Goal: Communication & Community: Answer question/provide support

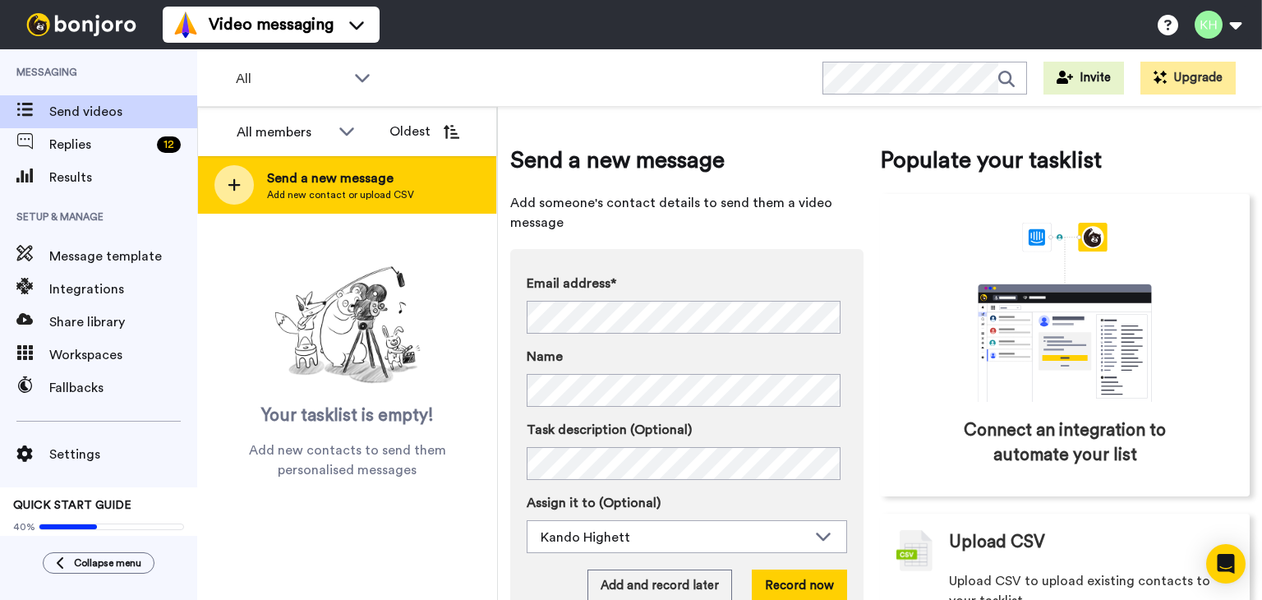
click at [233, 182] on icon at bounding box center [234, 185] width 12 height 12
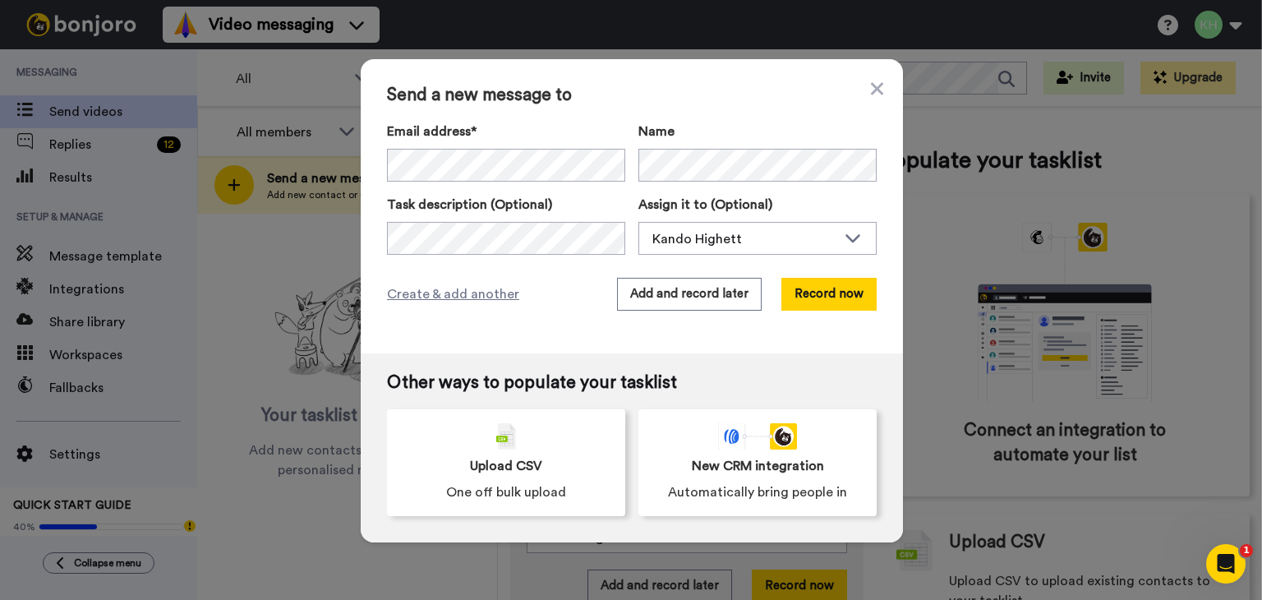
click at [461, 145] on div "Email address*" at bounding box center [506, 152] width 238 height 60
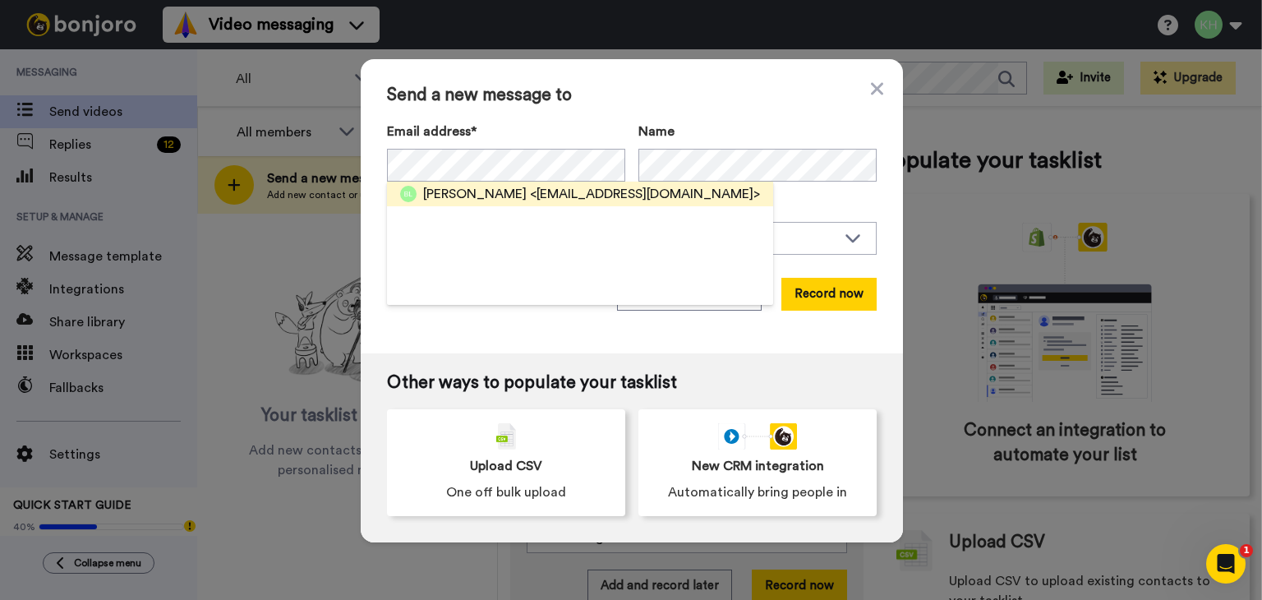
click at [440, 191] on span "[PERSON_NAME]" at bounding box center [475, 194] width 104 height 20
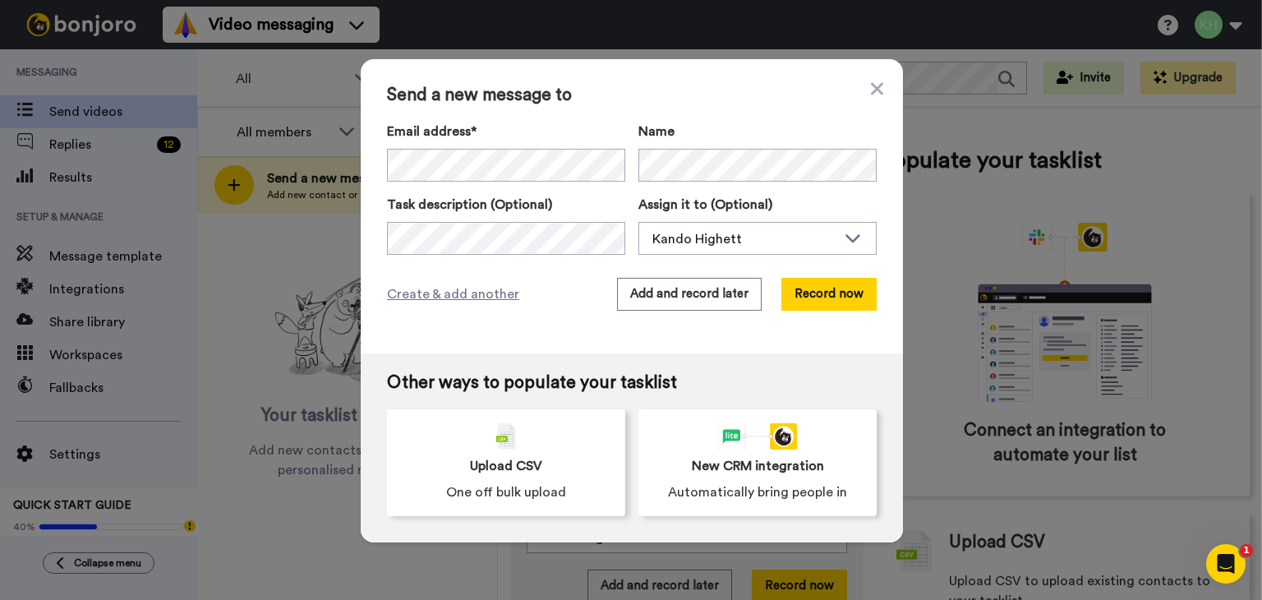
click at [431, 219] on div "Task description (Optional)" at bounding box center [506, 225] width 238 height 60
click at [707, 276] on div "Send a new message to Email address* [PERSON_NAME] <[PERSON_NAME][EMAIL_ADDRESS…" at bounding box center [632, 206] width 542 height 294
click at [700, 288] on button "Add and record later" at bounding box center [689, 294] width 145 height 33
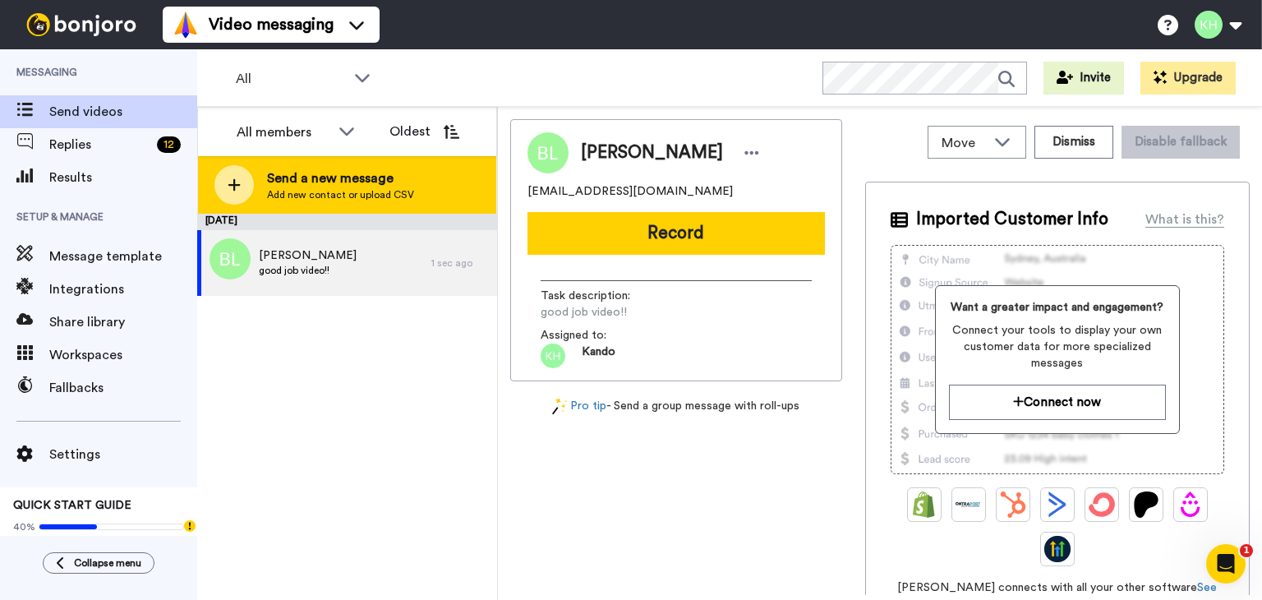
click at [211, 188] on div "Send a new message Add new contact or upload CSV" at bounding box center [347, 185] width 298 height 58
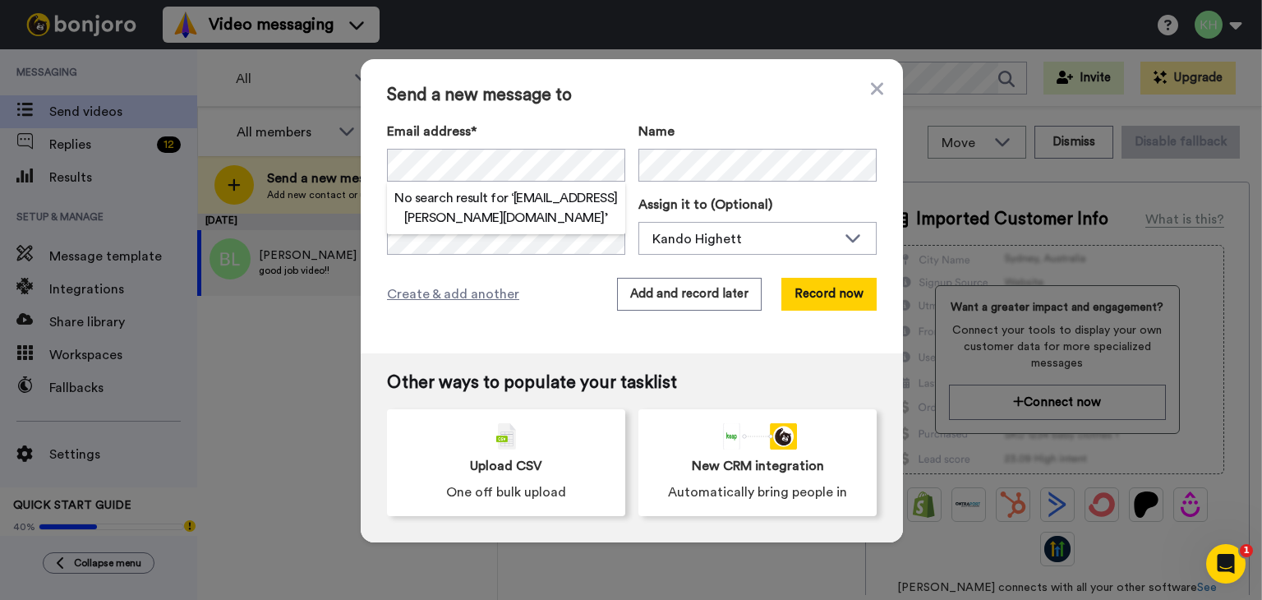
click at [495, 211] on h2 "No search result for ‘ [EMAIL_ADDRESS][PERSON_NAME][DOMAIN_NAME] ’" at bounding box center [506, 207] width 238 height 39
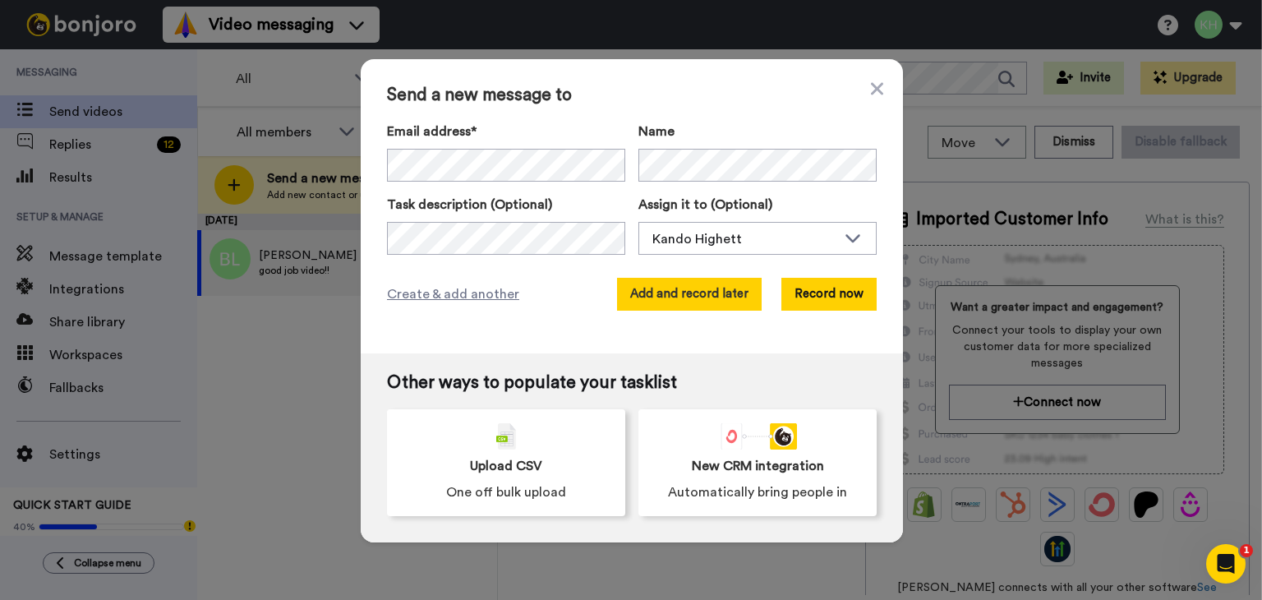
click at [659, 306] on button "Add and record later" at bounding box center [689, 294] width 145 height 33
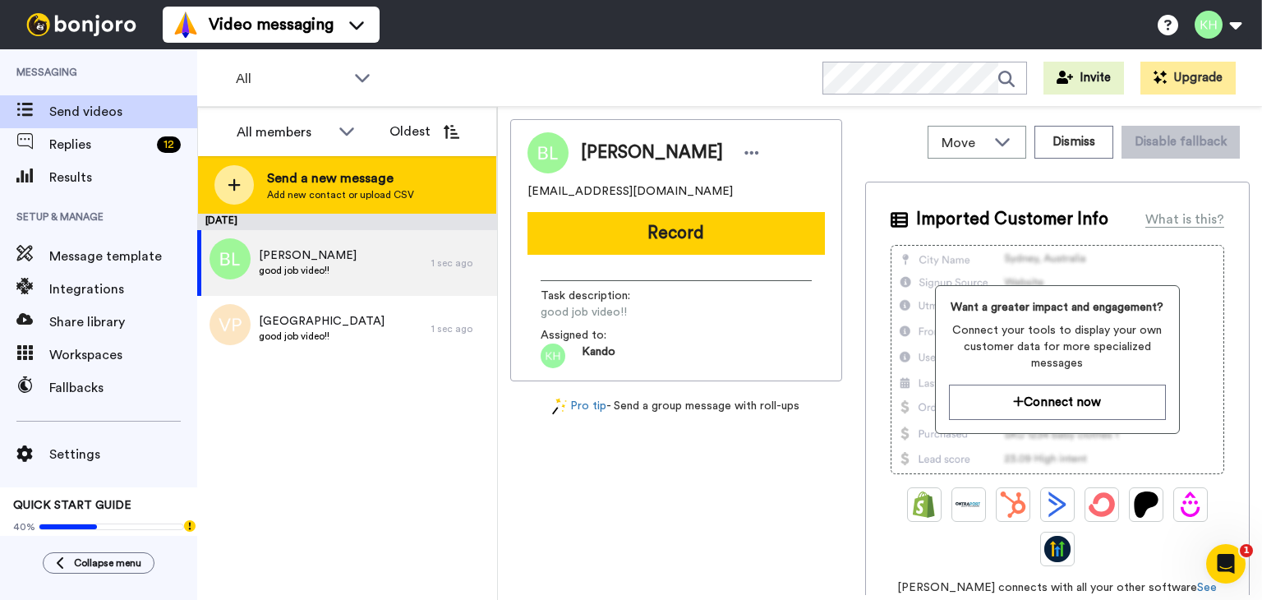
click at [233, 188] on icon at bounding box center [234, 185] width 12 height 12
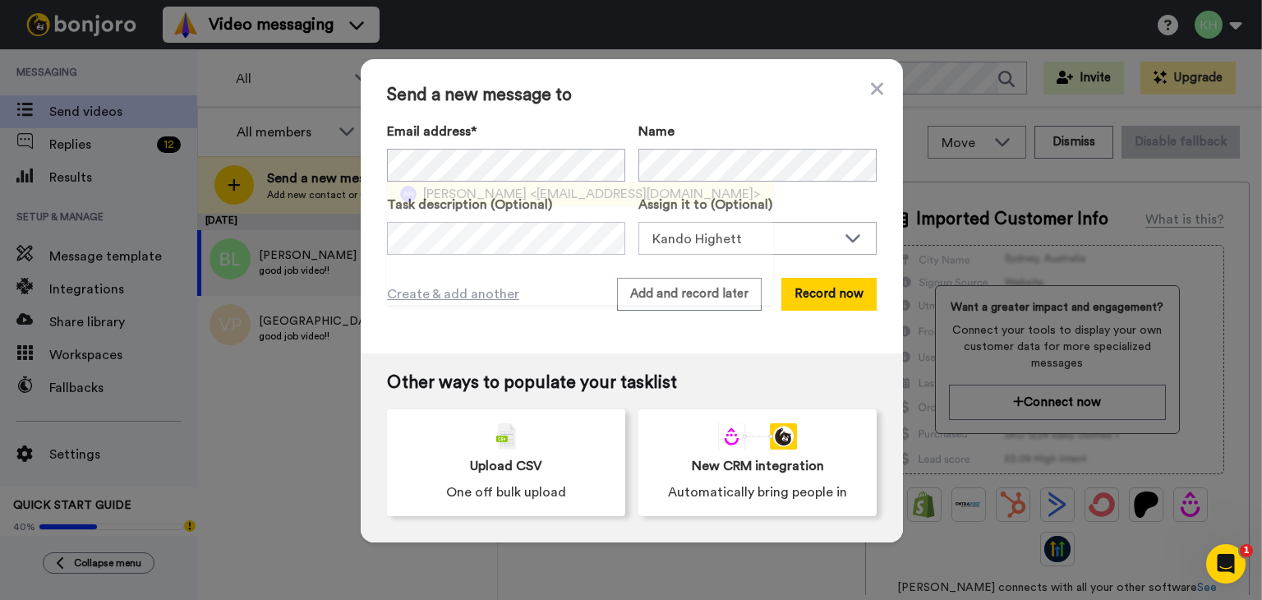
click at [624, 191] on span "<[EMAIL_ADDRESS][DOMAIN_NAME]>" at bounding box center [645, 194] width 230 height 20
click at [726, 317] on div "Send a new message to Email address* [PERSON_NAME] <[EMAIL_ADDRESS][DOMAIN_NAME…" at bounding box center [632, 206] width 542 height 294
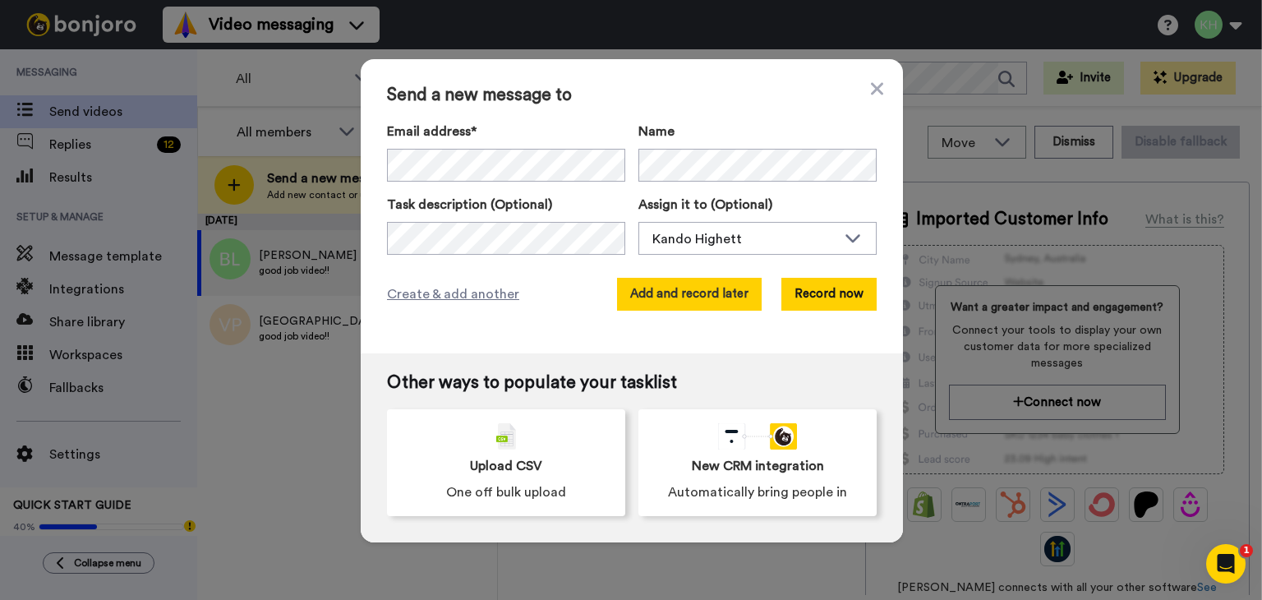
click at [728, 303] on button "Add and record later" at bounding box center [689, 294] width 145 height 33
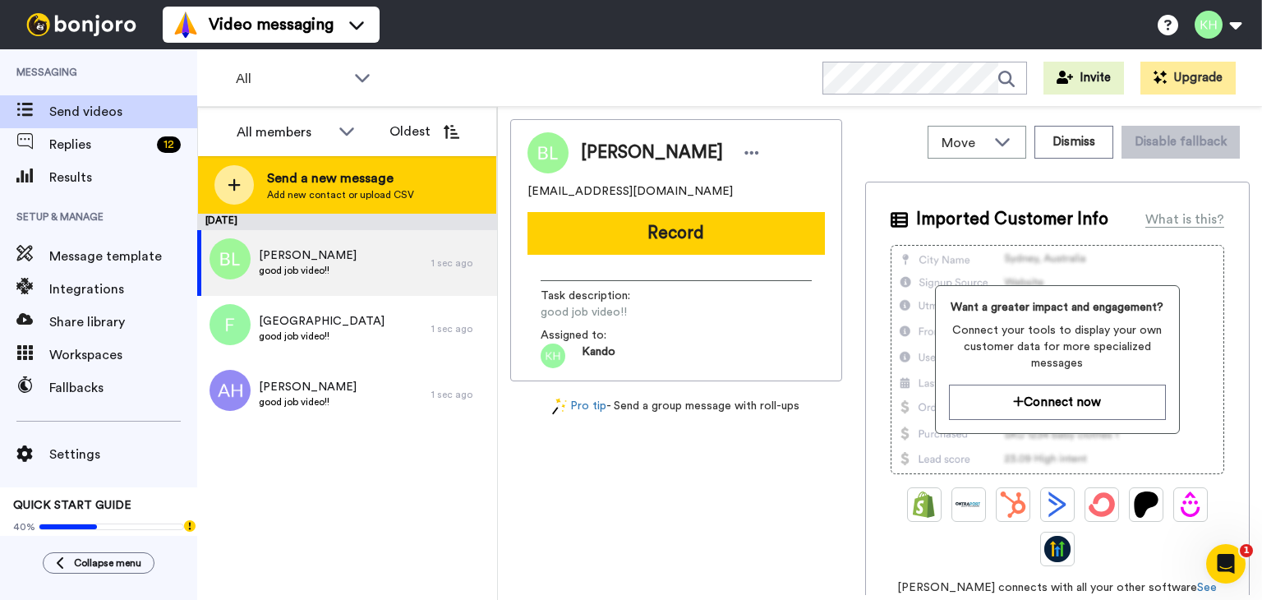
click at [256, 188] on div "Send a new message Add new contact or upload CSV" at bounding box center [347, 185] width 298 height 58
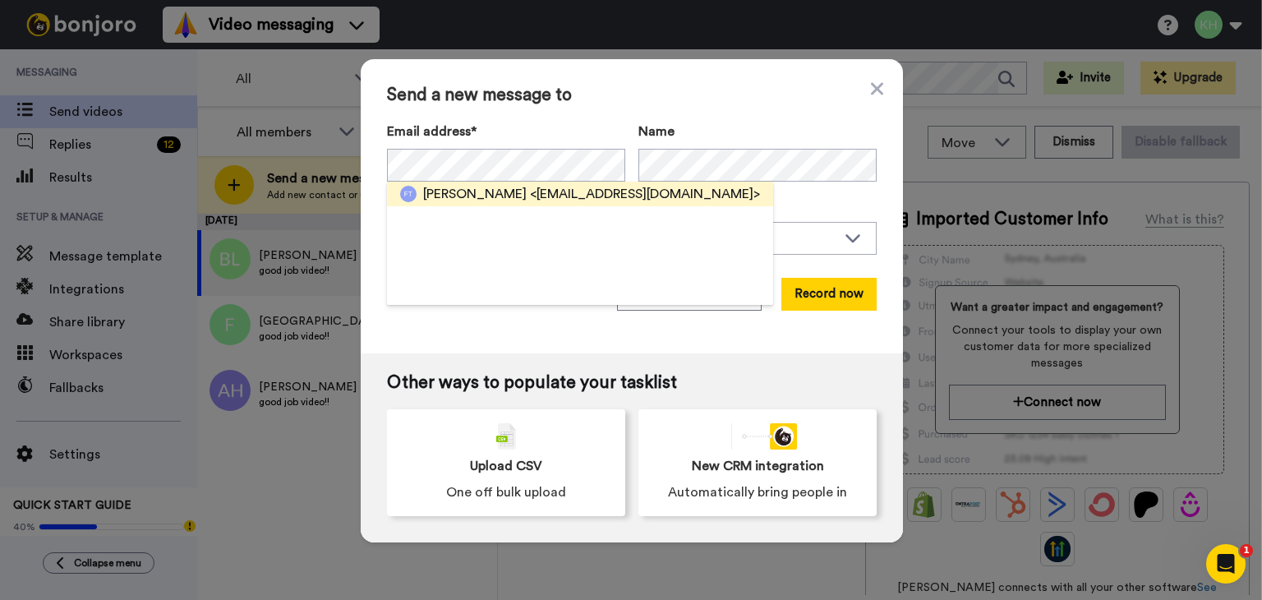
click at [466, 198] on span "[PERSON_NAME]" at bounding box center [475, 194] width 104 height 20
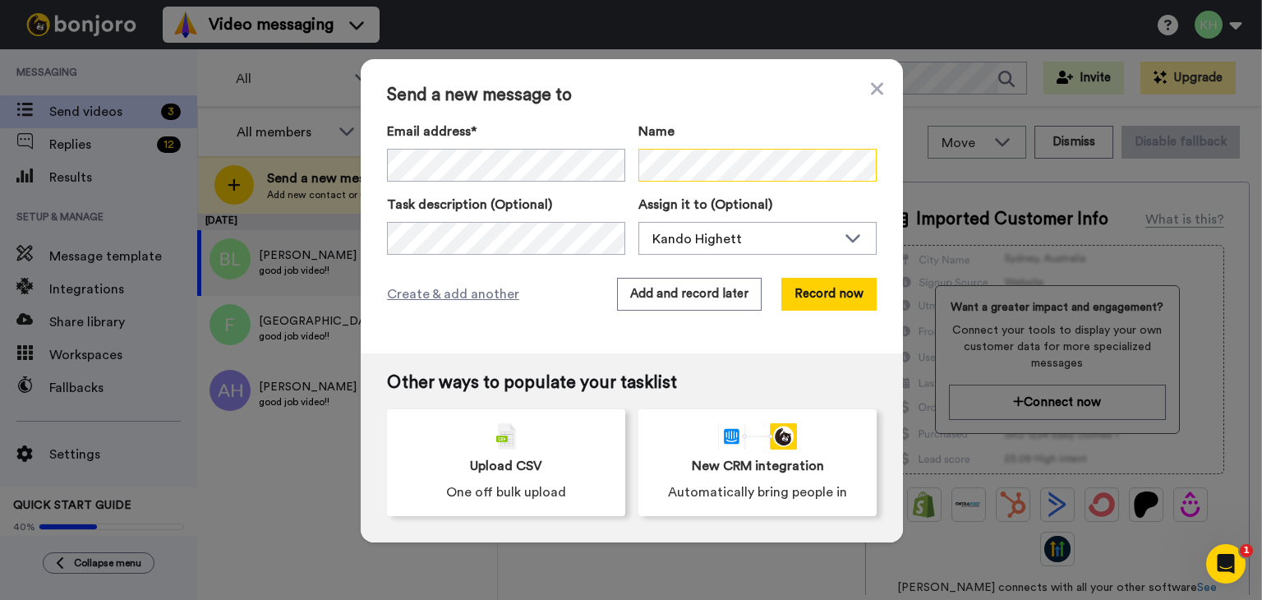
click at [582, 145] on div "Email address* [PERSON_NAME] <[EMAIL_ADDRESS][DOMAIN_NAME]> Name" at bounding box center [632, 152] width 490 height 60
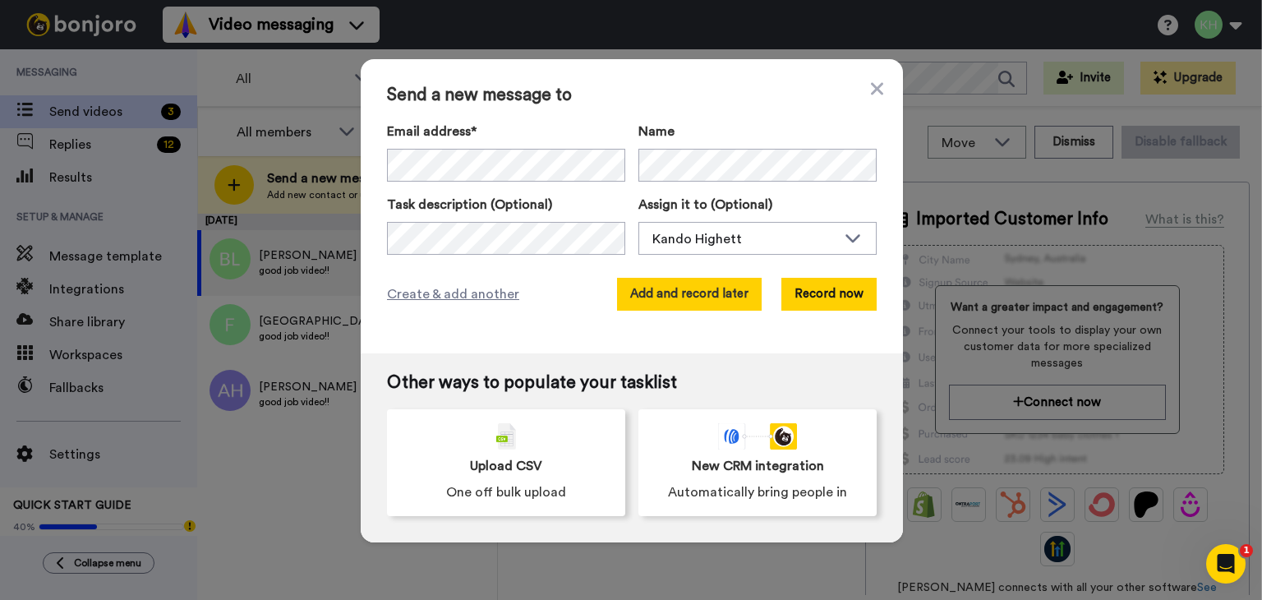
click at [644, 292] on button "Add and record later" at bounding box center [689, 294] width 145 height 33
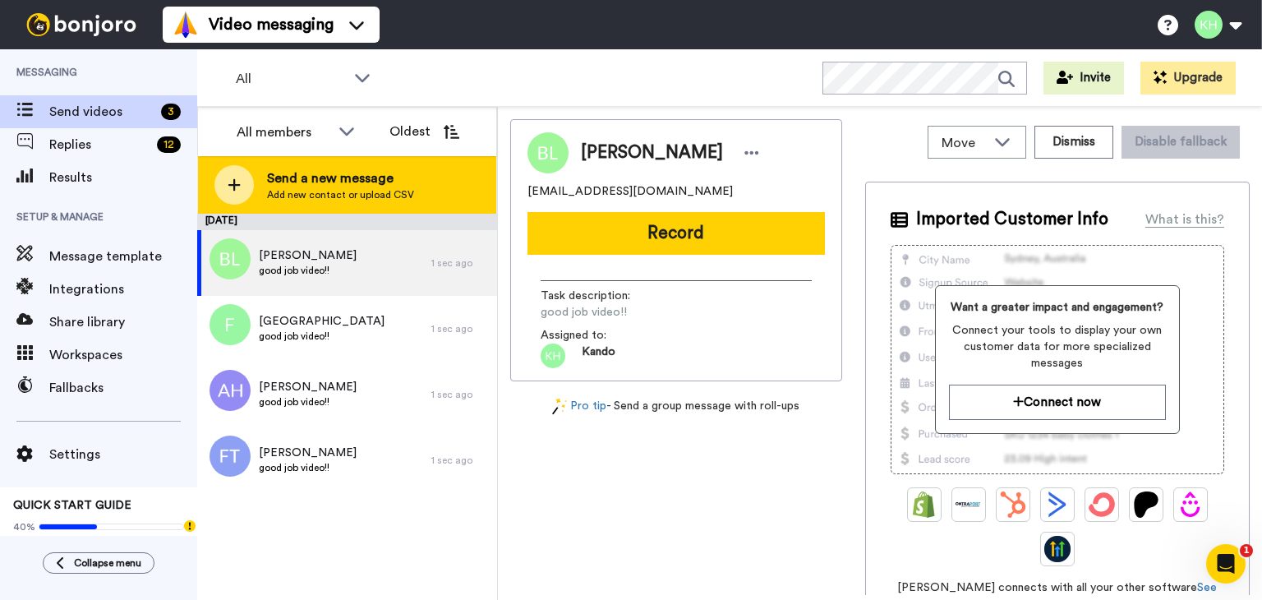
click at [279, 183] on span "Send a new message" at bounding box center [340, 178] width 147 height 20
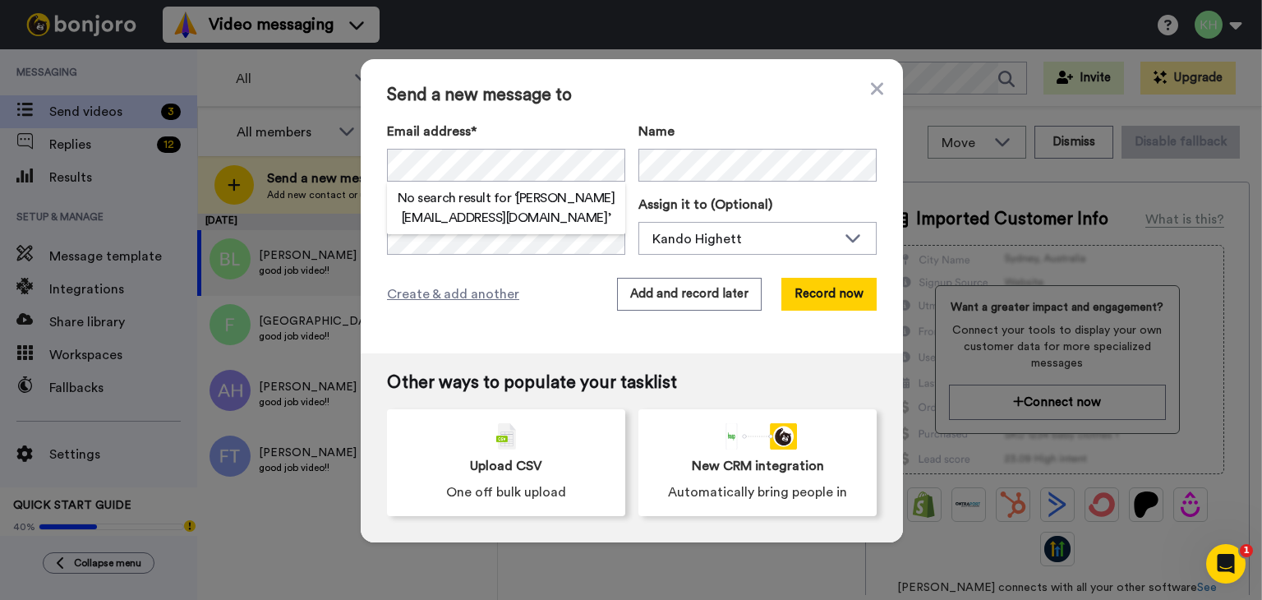
click at [466, 196] on h2 "No search result for ‘ [PERSON_NAME][EMAIL_ADDRESS][DOMAIN_NAME] ’" at bounding box center [506, 207] width 238 height 39
click at [539, 219] on div "Task description (Optional)" at bounding box center [506, 225] width 238 height 60
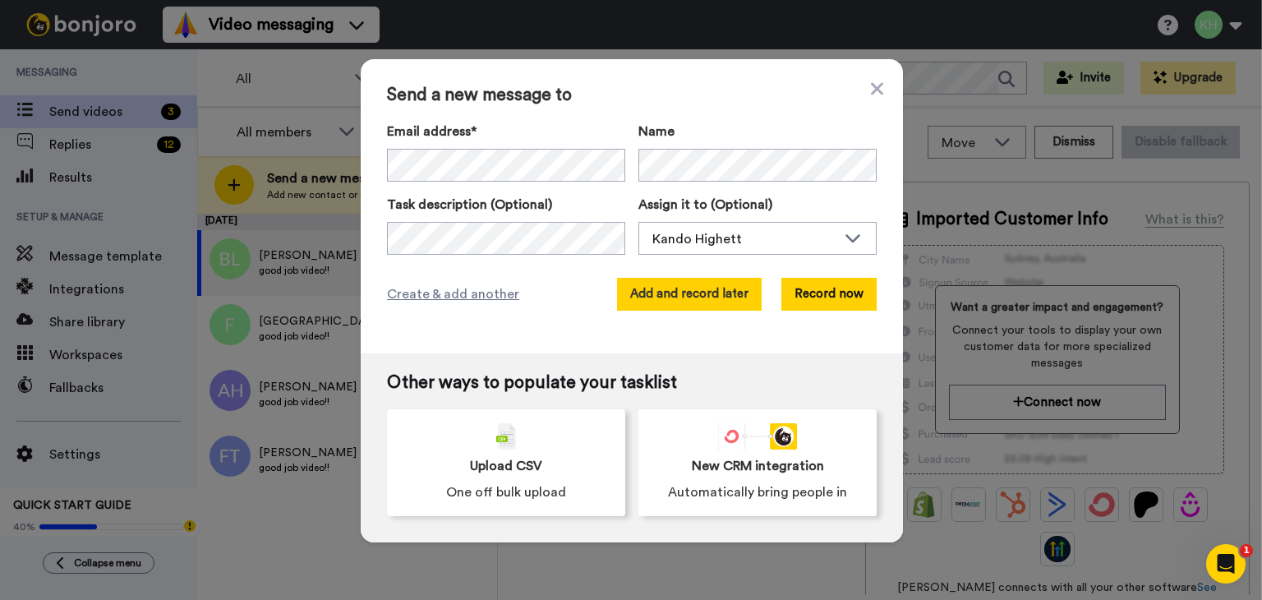
click at [671, 306] on button "Add and record later" at bounding box center [689, 294] width 145 height 33
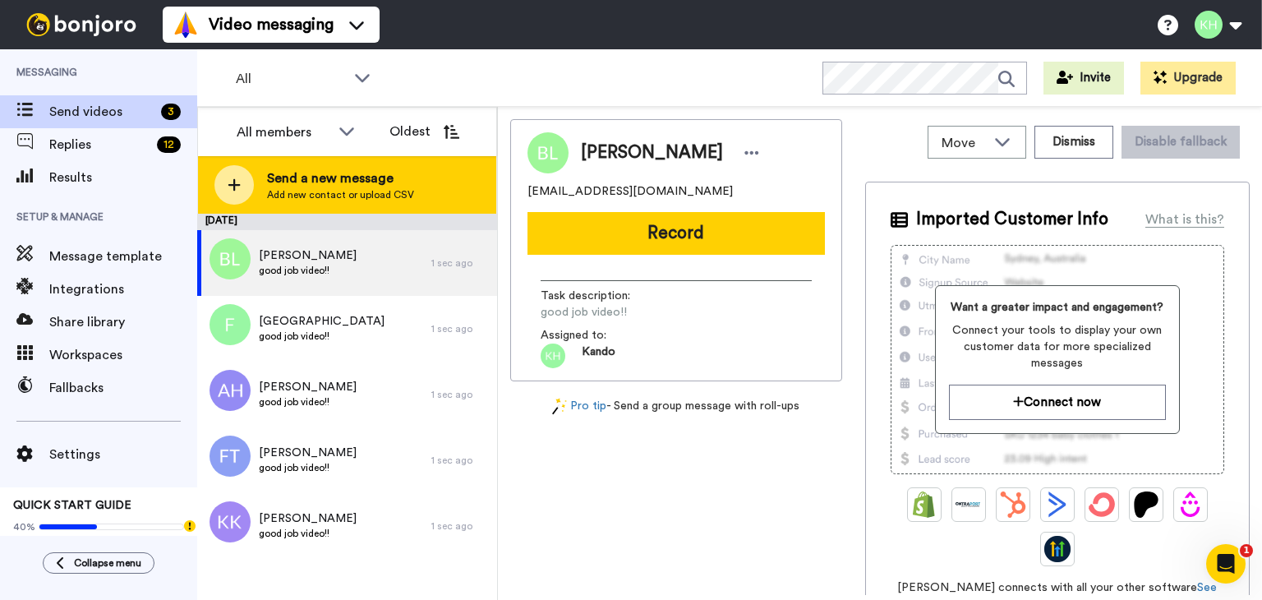
click at [345, 182] on span "Send a new message" at bounding box center [340, 178] width 147 height 20
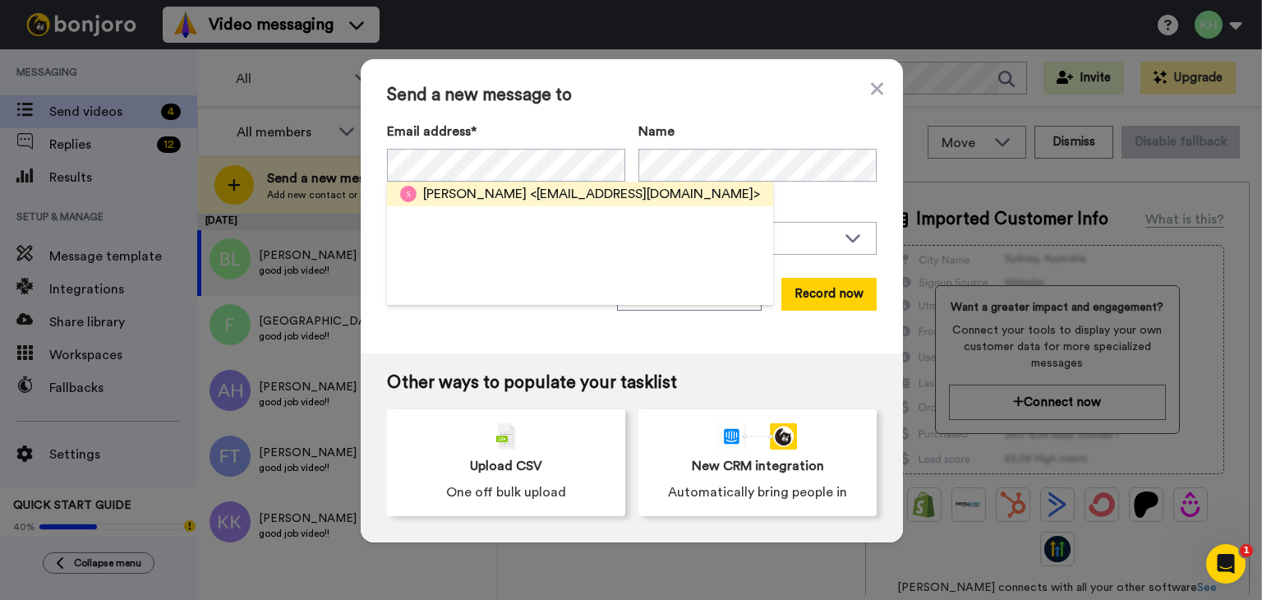
click at [572, 188] on span "<[EMAIL_ADDRESS][DOMAIN_NAME]>" at bounding box center [645, 194] width 230 height 20
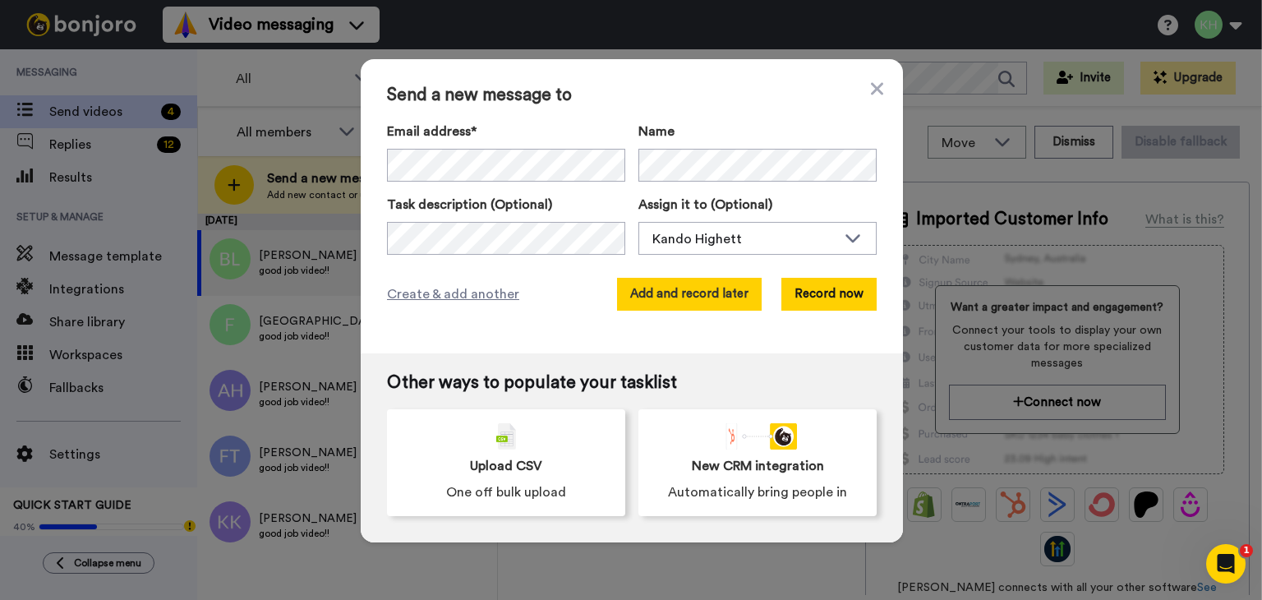
click at [721, 303] on button "Add and record later" at bounding box center [689, 294] width 145 height 33
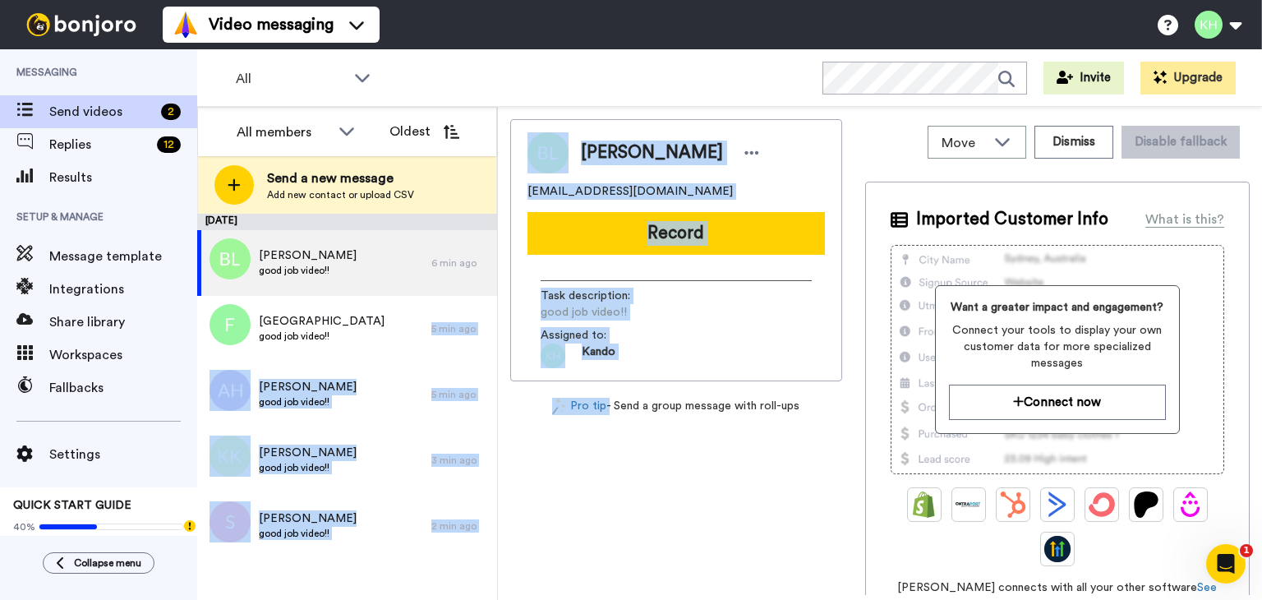
drag, startPoint x: 662, startPoint y: 638, endPoint x: 789, endPoint y: 638, distance: 126.5
click at [789, 599] on html "Video messaging Switch to Video messaging Testimonials Settings Discover Help &…" at bounding box center [631, 300] width 1262 height 600
click at [657, 526] on div "[PERSON_NAME] [PERSON_NAME][EMAIL_ADDRESS][PERSON_NAME][DOMAIN_NAME] Record Tas…" at bounding box center [676, 357] width 332 height 476
